Goal: Register for event/course

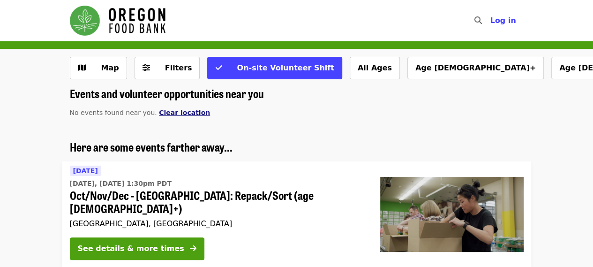
click at [172, 113] on span "Clear location" at bounding box center [184, 112] width 51 height 7
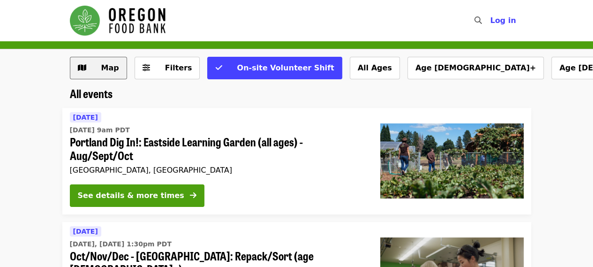
click at [87, 61] on button "Map" at bounding box center [98, 68] width 57 height 22
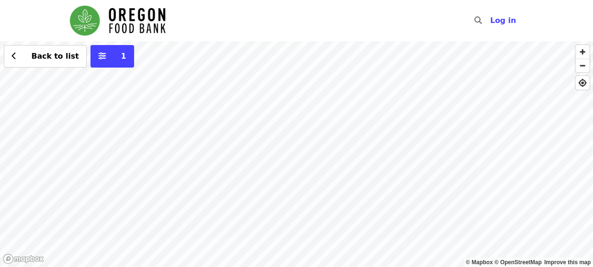
drag, startPoint x: 358, startPoint y: 168, endPoint x: 50, endPoint y: 175, distance: 307.9
click at [50, 175] on div "Back to list 1" at bounding box center [296, 153] width 593 height 225
drag, startPoint x: 290, startPoint y: 155, endPoint x: 274, endPoint y: 177, distance: 26.5
click at [274, 177] on div "Back to list 1" at bounding box center [296, 153] width 593 height 225
click at [225, 117] on div "Back to list 1" at bounding box center [296, 153] width 593 height 225
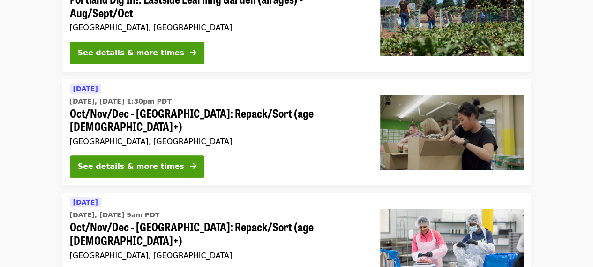
scroll to position [141, 0]
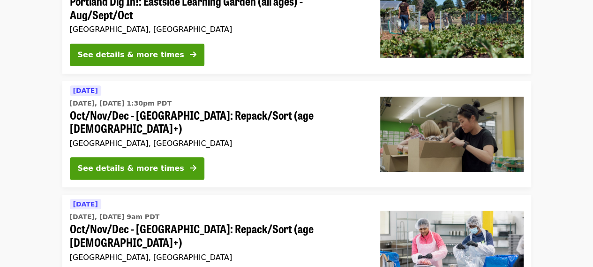
click at [144, 112] on span "Oct/Nov/Dec - [GEOGRAPHIC_DATA]: Repack/Sort (age [DEMOGRAPHIC_DATA]+)" at bounding box center [217, 121] width 295 height 27
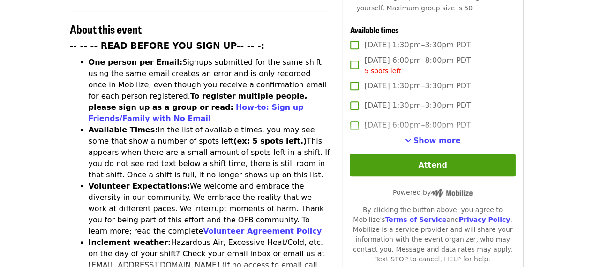
scroll to position [375, 0]
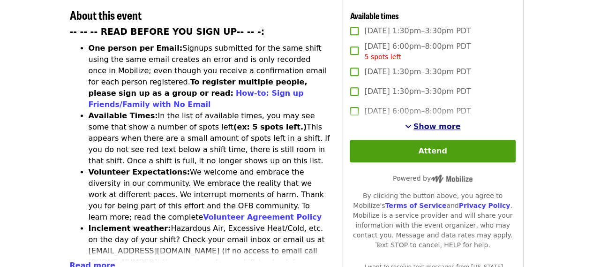
click at [436, 122] on span "Show more" at bounding box center [436, 126] width 47 height 9
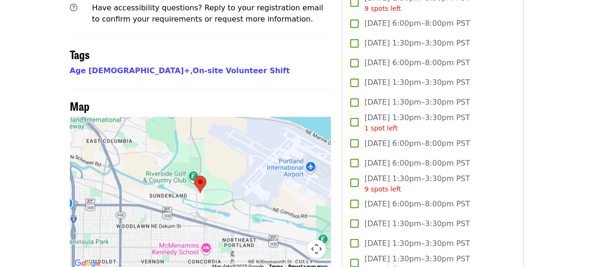
scroll to position [750, 0]
